Goal: Task Accomplishment & Management: Use online tool/utility

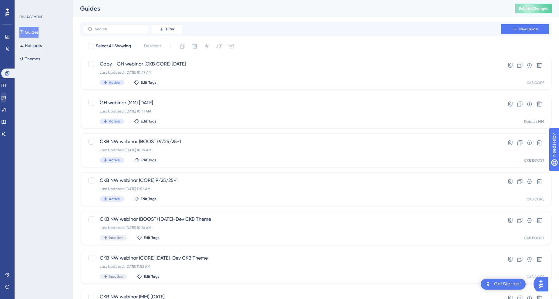
scroll to position [0, 0]
click at [6, 97] on icon at bounding box center [3, 97] width 5 height 5
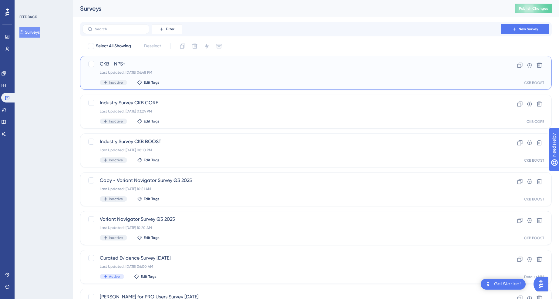
click at [218, 71] on div "Last Updated: [DATE] 06:48 PM" at bounding box center [291, 72] width 383 height 5
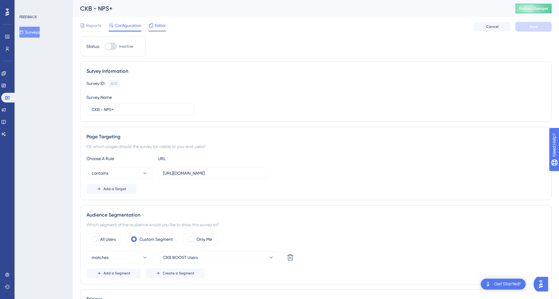
click at [155, 28] on span "Editor" at bounding box center [160, 25] width 11 height 7
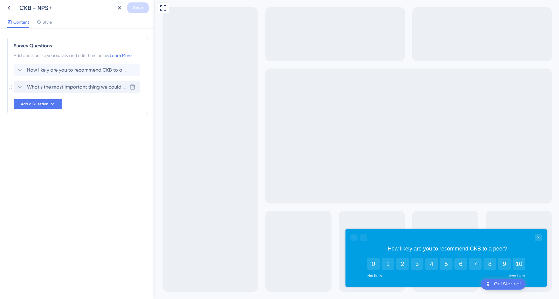
click at [69, 86] on span "What’s the most important thing we could do to improve your experience with CKB?" at bounding box center [77, 86] width 100 height 7
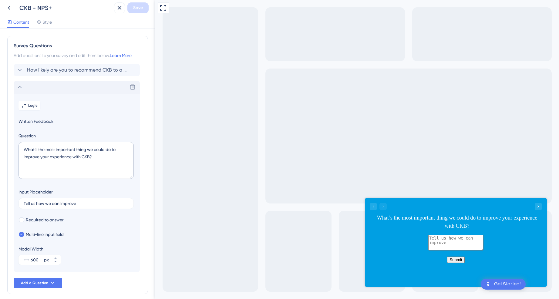
scroll to position [27, 0]
